Goal: Navigation & Orientation: Find specific page/section

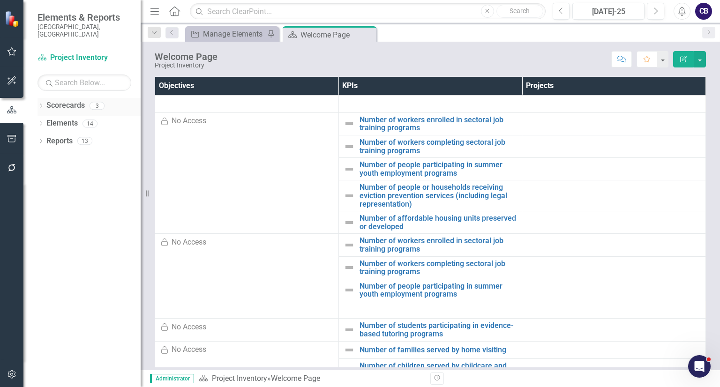
click at [37, 98] on div "Dropdown Scorecards 3 Project Inventory Participatory Budgeting Scoring Cycle 3…" at bounding box center [81, 242] width 117 height 289
click at [37, 104] on icon "Dropdown" at bounding box center [40, 106] width 7 height 5
click at [58, 136] on link "Participatory Budgeting Scoring" at bounding box center [96, 141] width 89 height 11
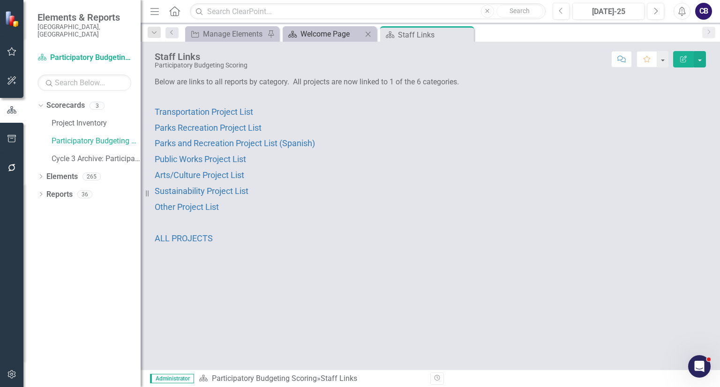
click at [367, 33] on icon at bounding box center [367, 33] width 5 height 5
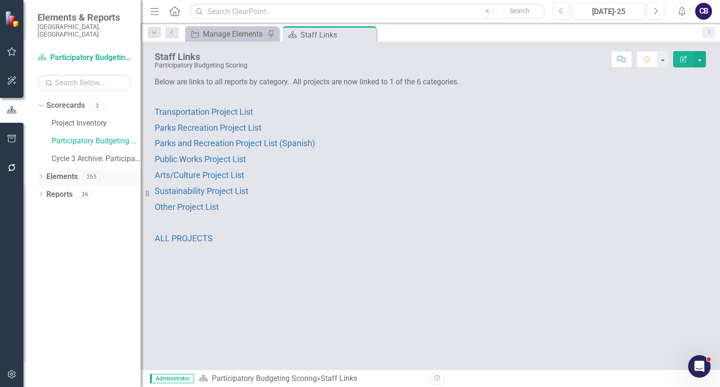
click at [37, 174] on div "Dropdown" at bounding box center [40, 178] width 7 height 8
click at [41, 258] on div "Dropdown Reports 36" at bounding box center [88, 267] width 103 height 18
click at [39, 262] on div "Dropdown" at bounding box center [40, 266] width 7 height 8
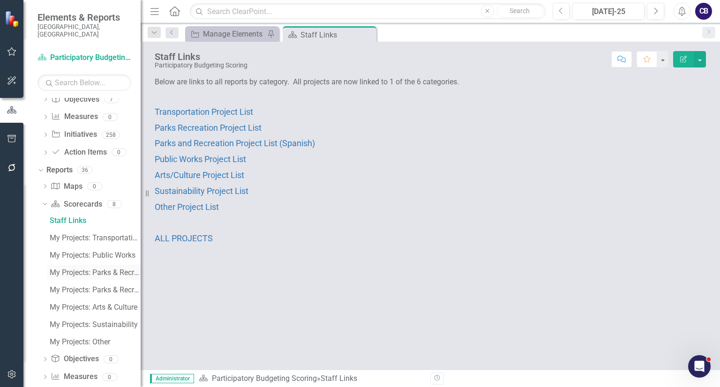
scroll to position [96, 0]
click at [69, 269] on link "My Projects: Parks & Recreation" at bounding box center [93, 271] width 93 height 15
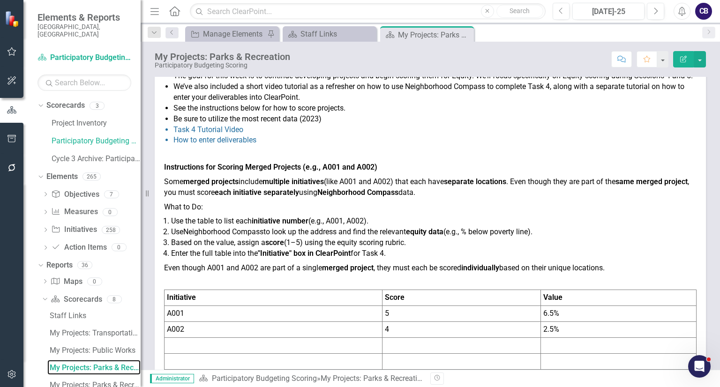
scroll to position [62, 0]
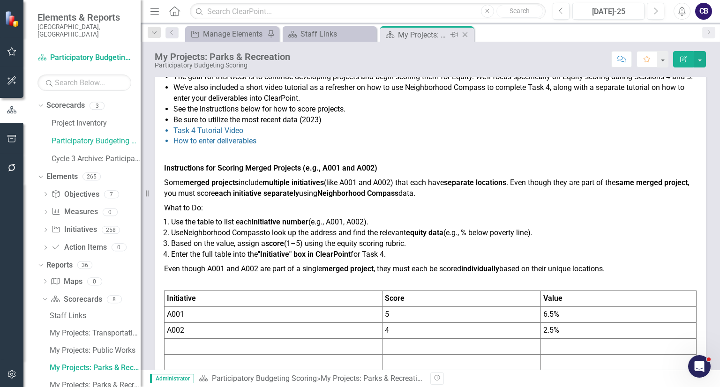
click at [468, 36] on icon "Close" at bounding box center [464, 34] width 9 height 7
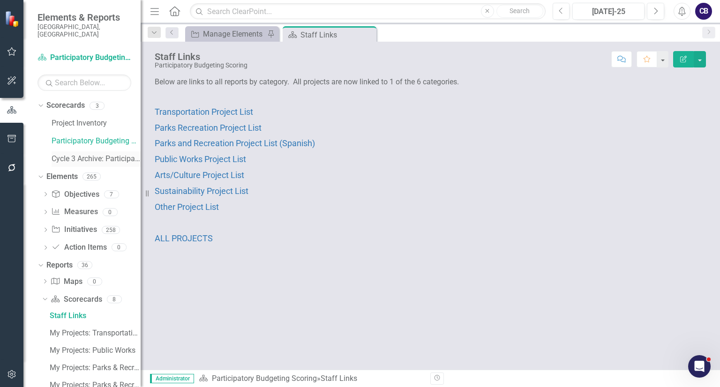
click at [60, 154] on link "Cycle 3 Archive: Participatory Budgeting Scoring" at bounding box center [96, 159] width 89 height 11
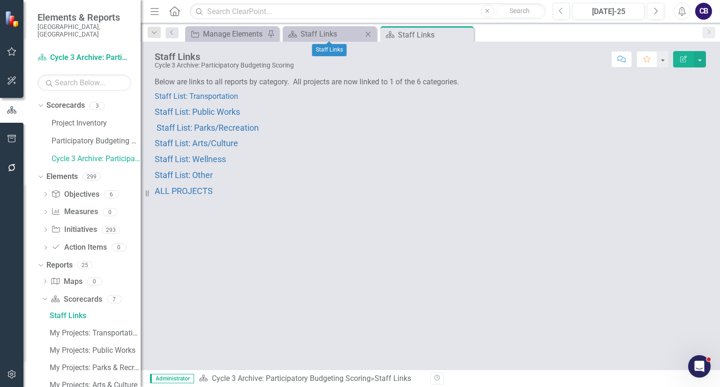
click at [371, 33] on icon "Close" at bounding box center [367, 33] width 9 height 7
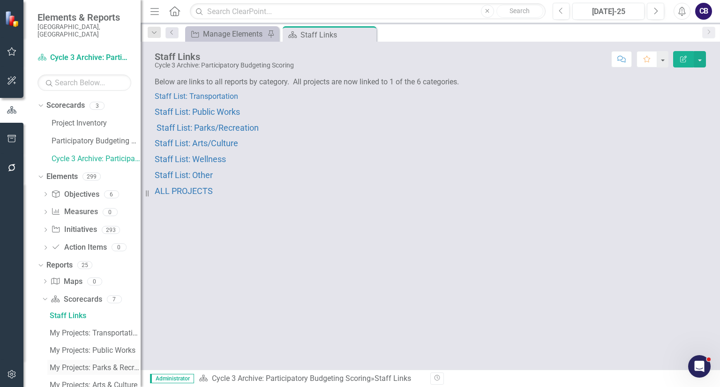
scroll to position [120, 0]
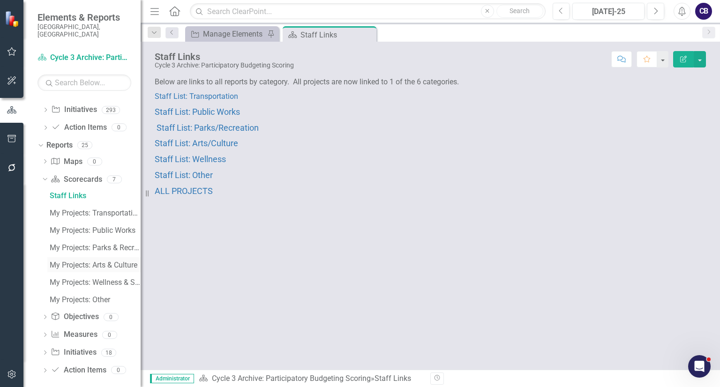
click at [65, 261] on div "My Projects: Arts & Culture" at bounding box center [95, 265] width 91 height 8
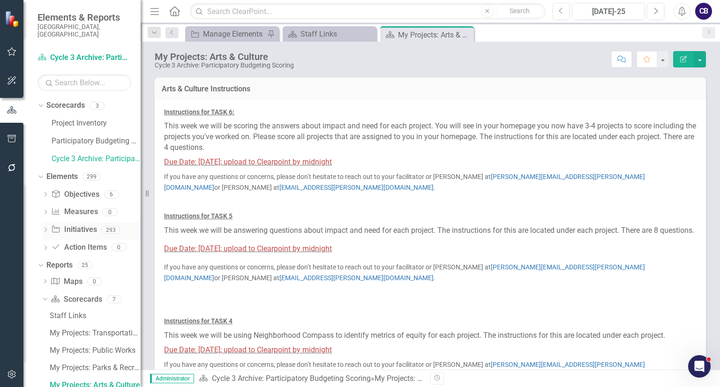
click at [45, 228] on icon "Dropdown" at bounding box center [45, 230] width 7 height 5
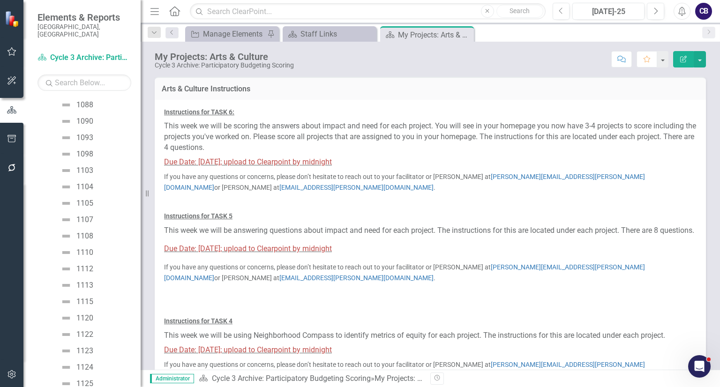
scroll to position [461, 0]
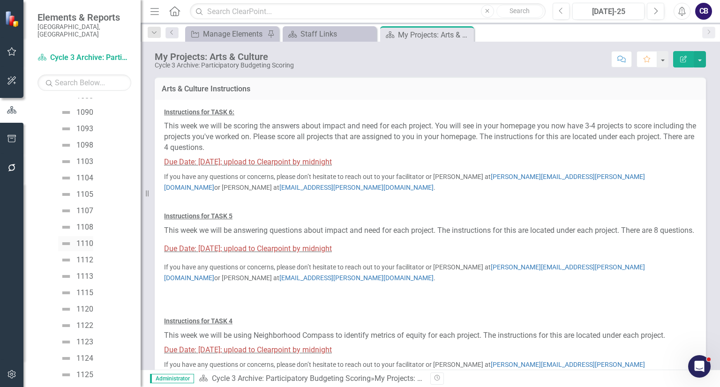
click at [77, 241] on link "1110" at bounding box center [75, 243] width 35 height 15
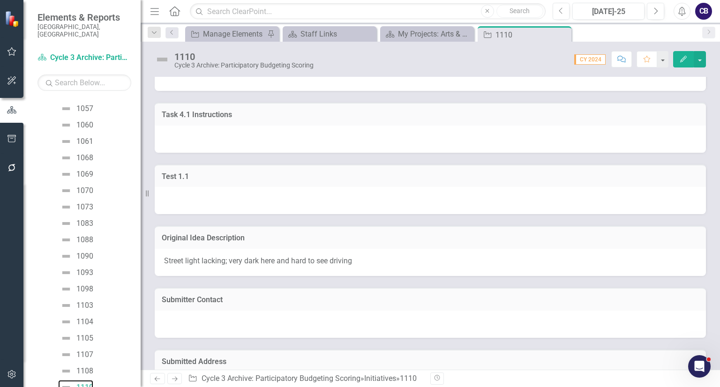
scroll to position [365, 0]
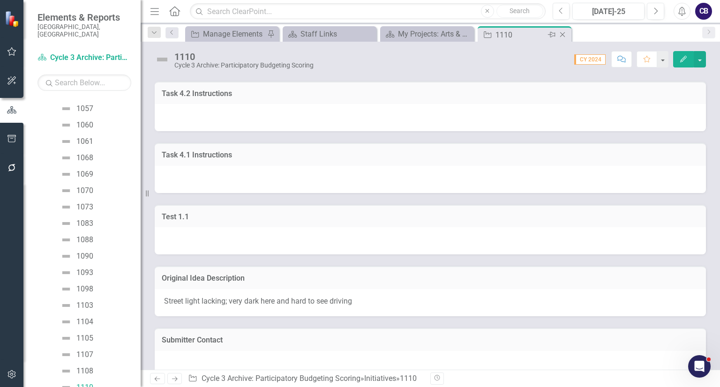
click at [567, 29] on div "Close" at bounding box center [563, 35] width 12 height 12
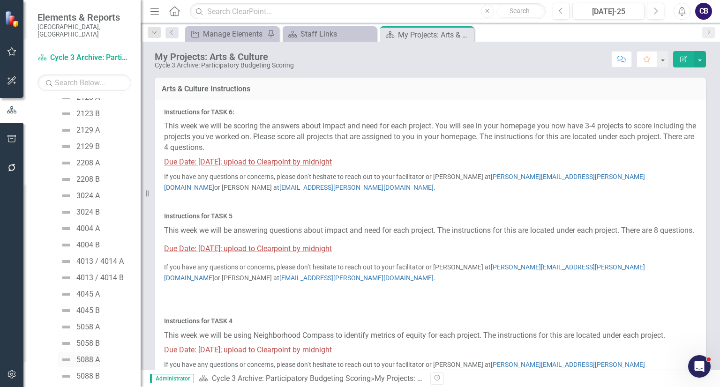
scroll to position [4621, 0]
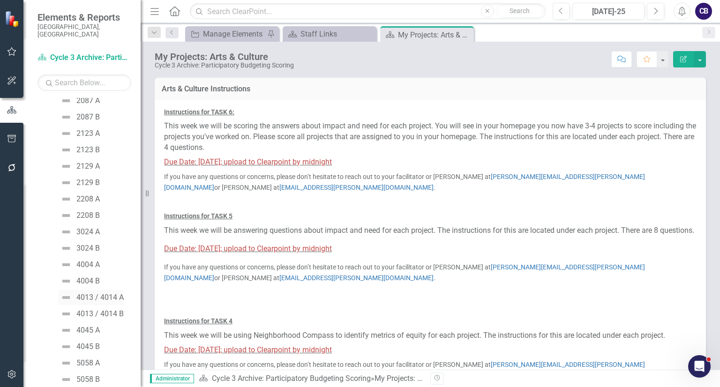
click at [102, 294] on link "4013 / 4014 A" at bounding box center [91, 297] width 66 height 15
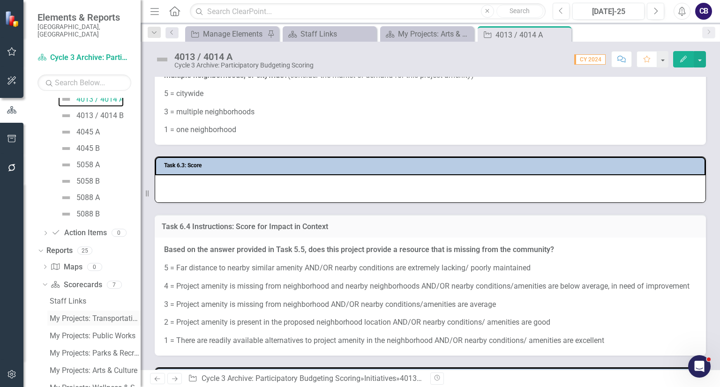
scroll to position [4924, 0]
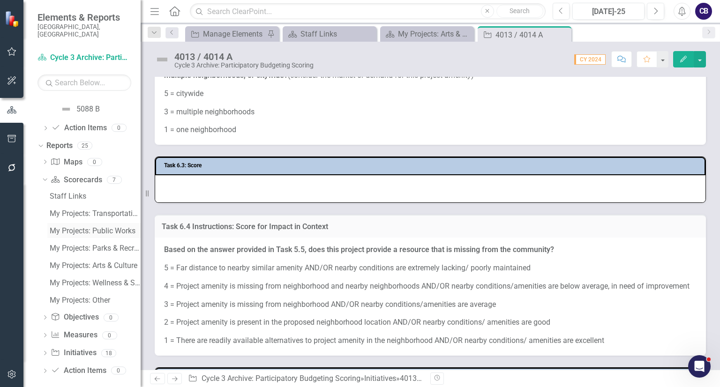
click at [84, 228] on link "My Projects: Public Works" at bounding box center [93, 230] width 93 height 15
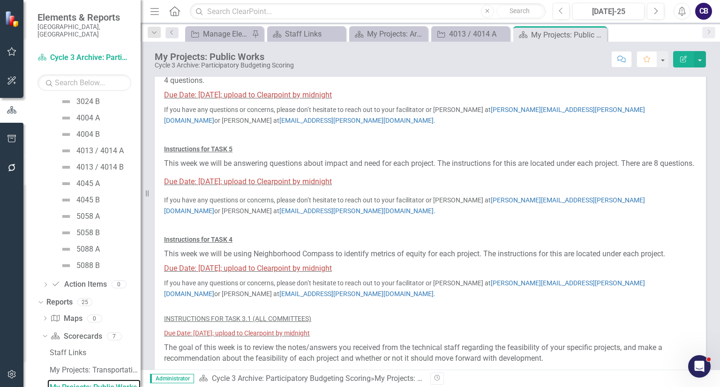
scroll to position [67, 0]
click at [465, 30] on div "4013 / 4014 A" at bounding box center [472, 34] width 46 height 12
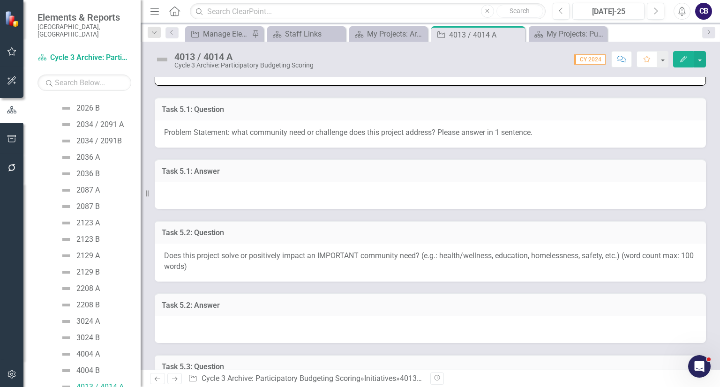
scroll to position [3530, 0]
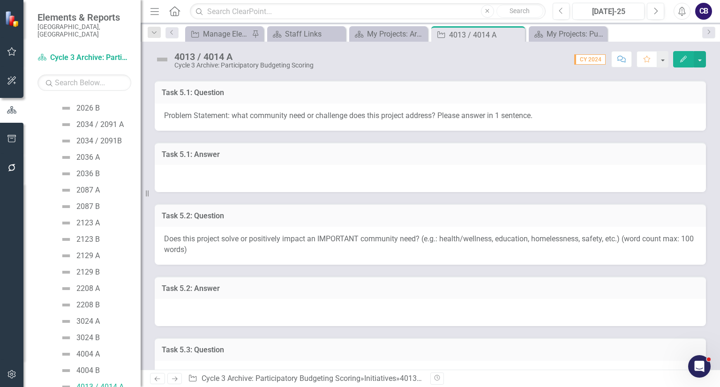
click at [388, 193] on div "Task 5.1: Answer" at bounding box center [430, 162] width 565 height 62
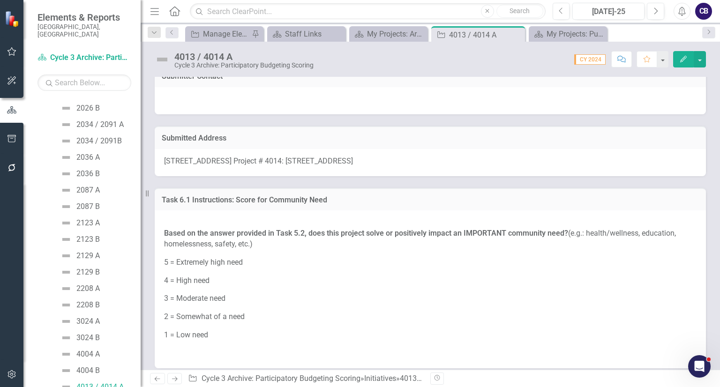
scroll to position [2525, 0]
click at [622, 150] on div "Submitted Address" at bounding box center [430, 138] width 551 height 23
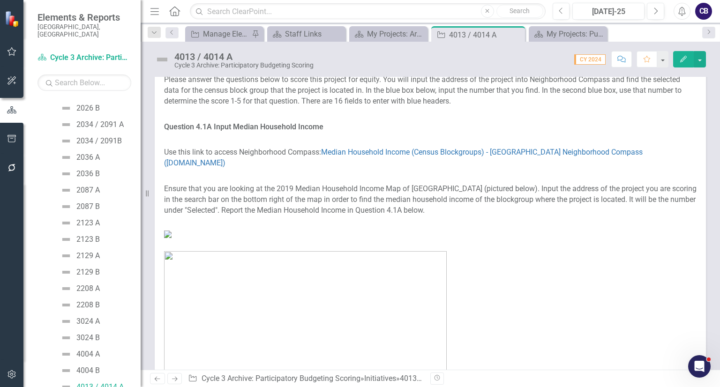
scroll to position [1794, 0]
click at [407, 27] on div "Scorecard My Projects: Arts & Culture Close" at bounding box center [388, 33] width 78 height 15
click at [391, 32] on div "My Projects: Arts & Culture" at bounding box center [390, 34] width 46 height 12
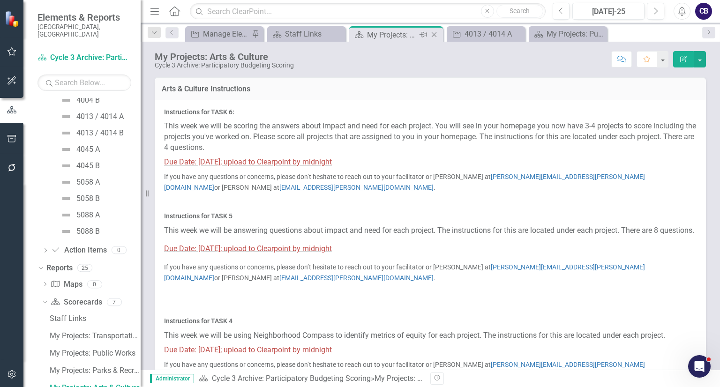
scroll to position [4802, 0]
click at [439, 36] on div "Close" at bounding box center [435, 35] width 12 height 12
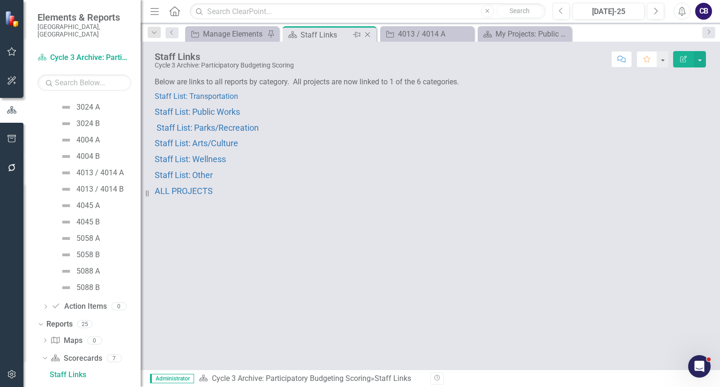
scroll to position [4733, 0]
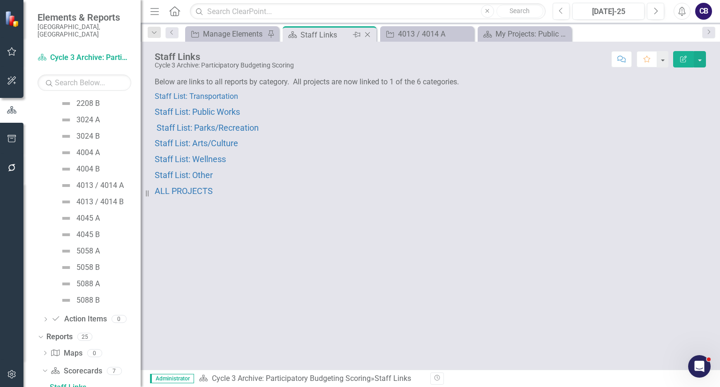
click at [366, 36] on icon "Close" at bounding box center [367, 34] width 9 height 7
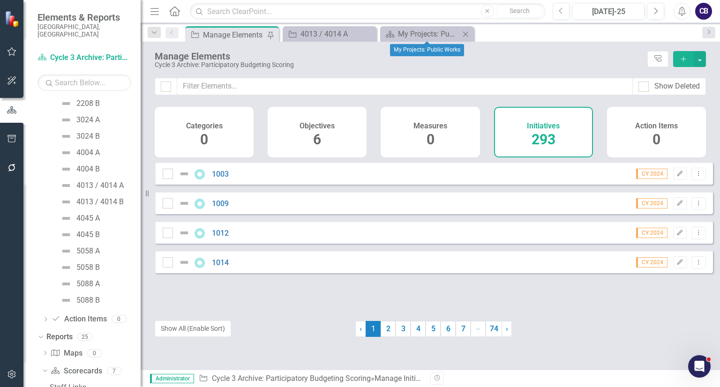
click at [467, 35] on icon "Close" at bounding box center [465, 33] width 9 height 7
click at [323, 342] on div "1003 CY 2024 Edit Dropdown Menu 1009 CY 2024 Edit Dropdown Menu 1012 CY 2024 Ed…" at bounding box center [434, 254] width 558 height 184
